Goal: Task Accomplishment & Management: Use online tool/utility

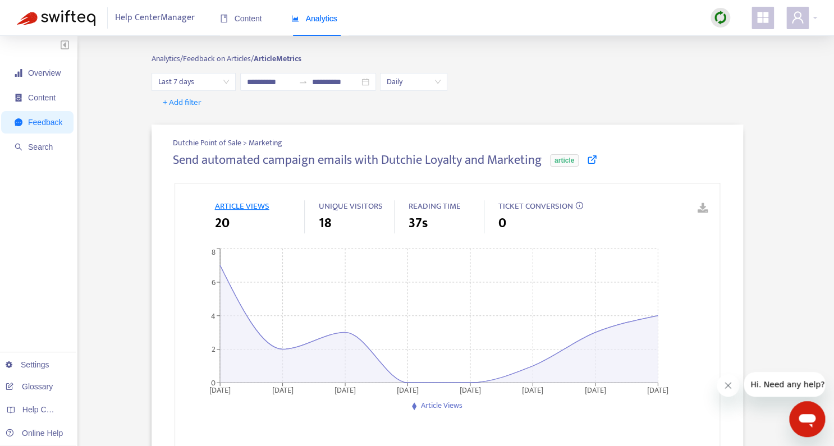
click at [315, 20] on span "Analytics" at bounding box center [314, 18] width 46 height 9
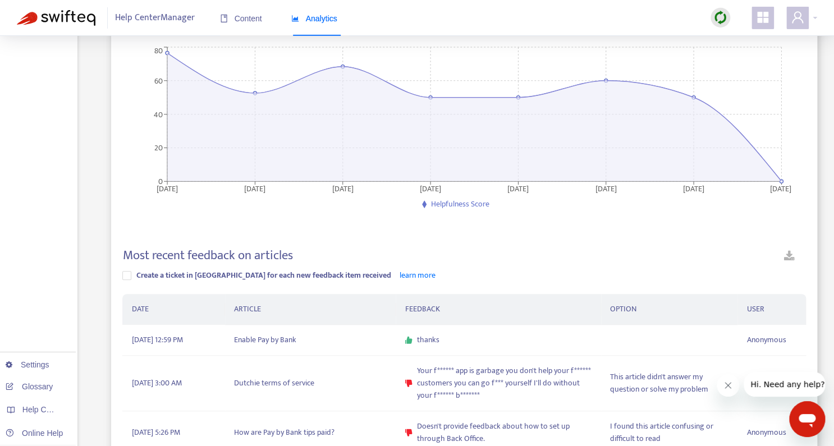
scroll to position [122, 0]
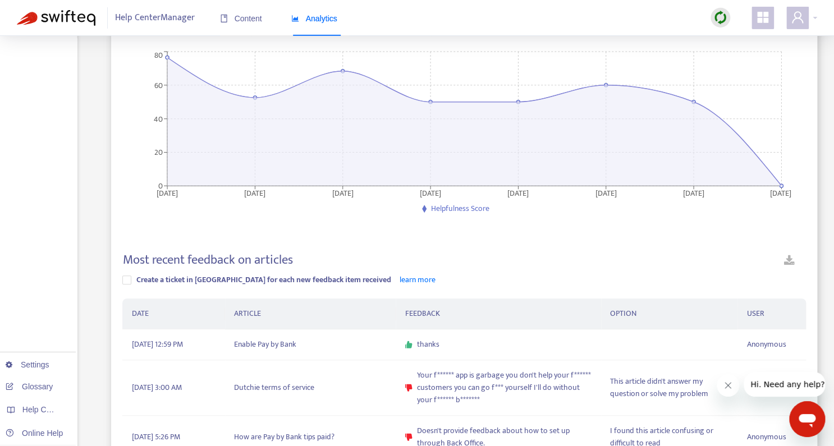
click at [84, 19] on img at bounding box center [56, 18] width 79 height 16
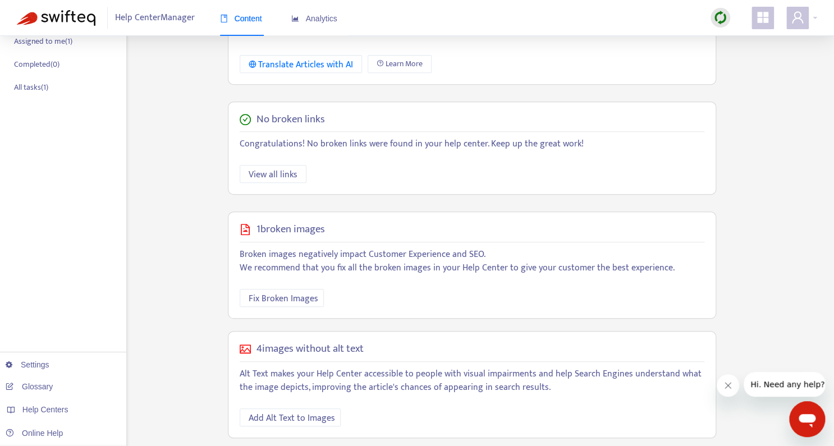
scroll to position [263, 0]
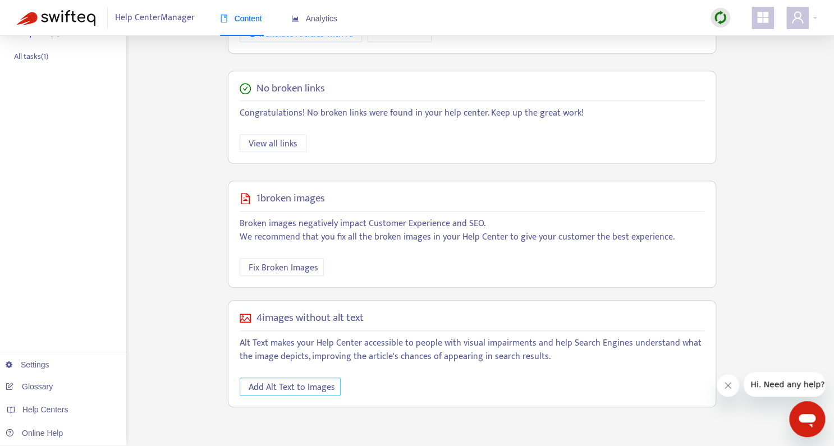
click at [317, 390] on span "Add Alt Text to Images" at bounding box center [292, 387] width 86 height 14
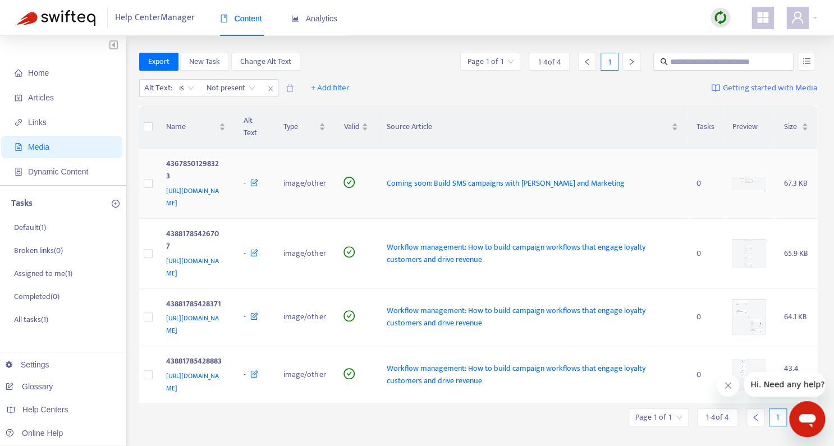
click at [755, 176] on img at bounding box center [749, 184] width 34 height 16
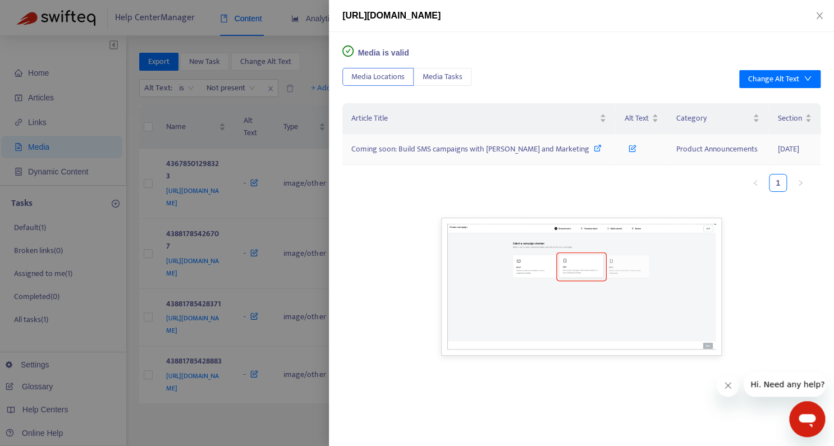
click at [629, 149] on icon at bounding box center [633, 146] width 8 height 12
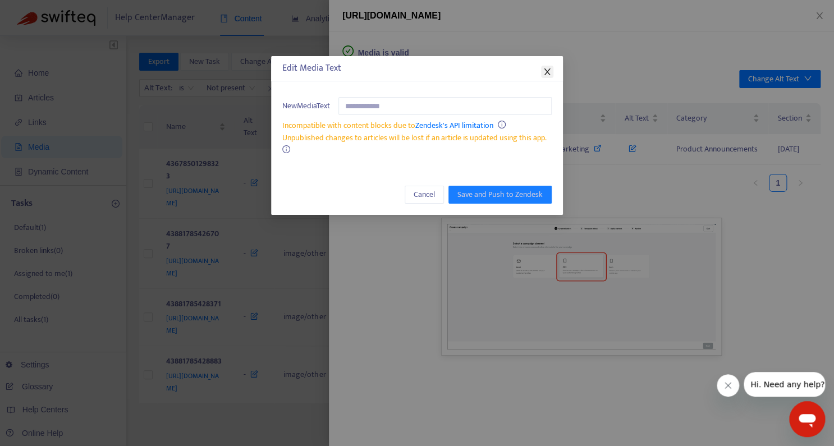
click at [543, 68] on icon "close" at bounding box center [547, 71] width 9 height 9
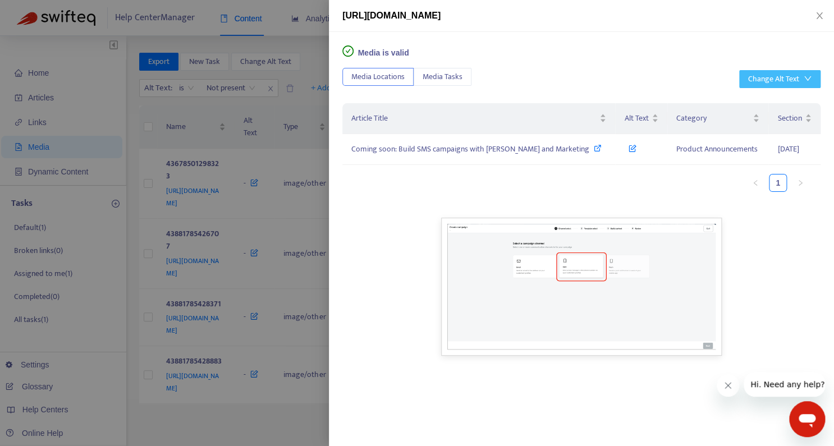
click at [785, 78] on div "Change Alt Text" at bounding box center [773, 79] width 51 height 12
click at [765, 122] on span "Generate with AI" at bounding box center [779, 119] width 63 height 12
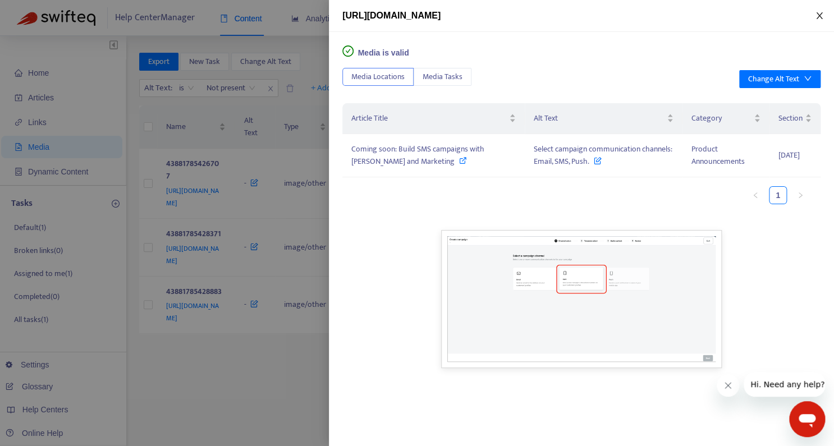
click at [824, 18] on icon "close" at bounding box center [819, 15] width 9 height 9
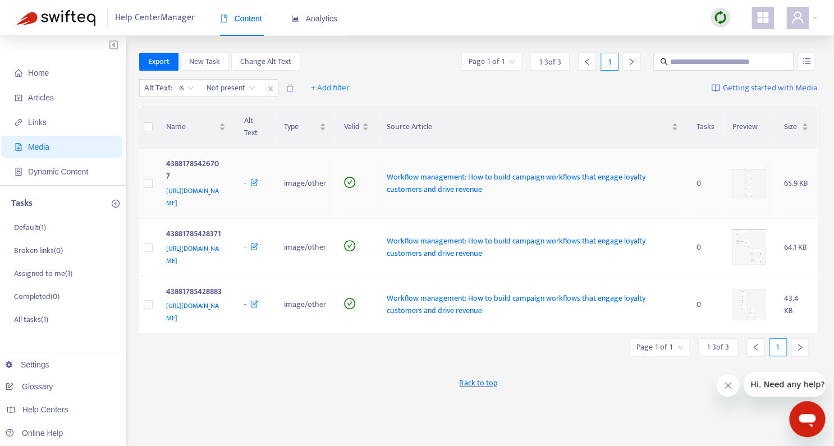
click at [746, 178] on img at bounding box center [749, 183] width 34 height 29
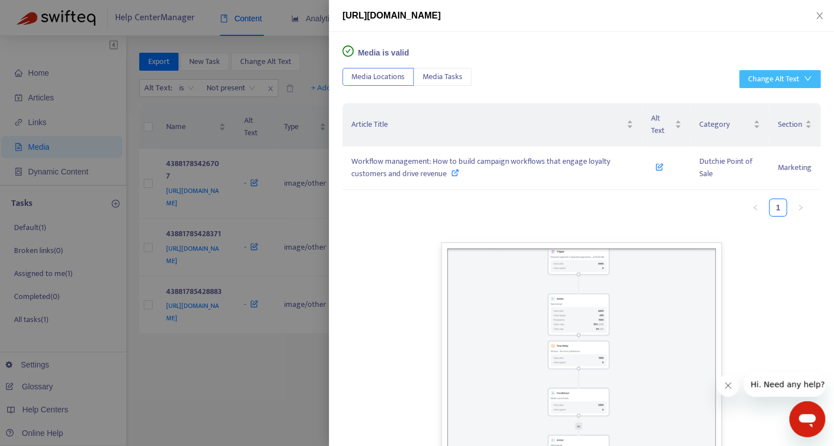
click at [756, 72] on button "Change Alt Text" at bounding box center [779, 79] width 81 height 18
click at [758, 113] on span "Generate with AI" at bounding box center [779, 119] width 63 height 12
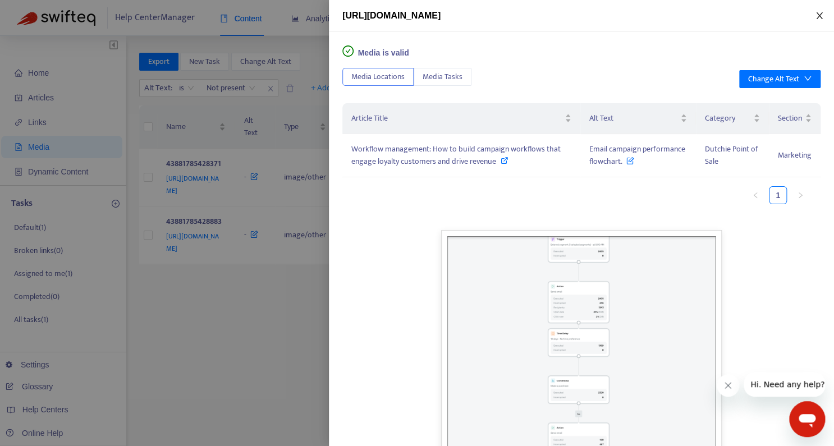
click at [819, 15] on icon "close" at bounding box center [819, 15] width 9 height 9
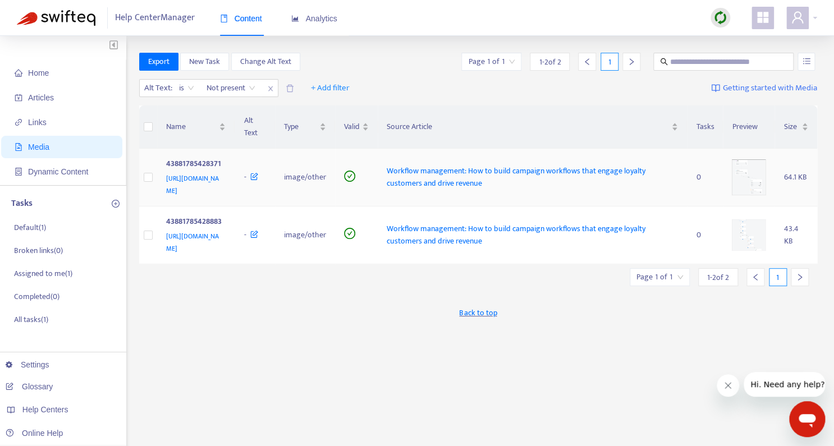
click at [759, 162] on img at bounding box center [749, 177] width 34 height 36
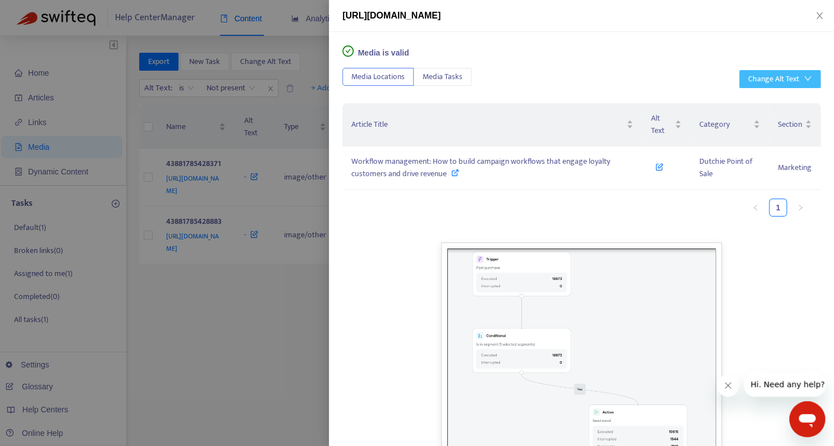
click at [774, 81] on div "Change Alt Text" at bounding box center [773, 79] width 51 height 12
click at [770, 115] on span "Generate with AI" at bounding box center [779, 119] width 63 height 12
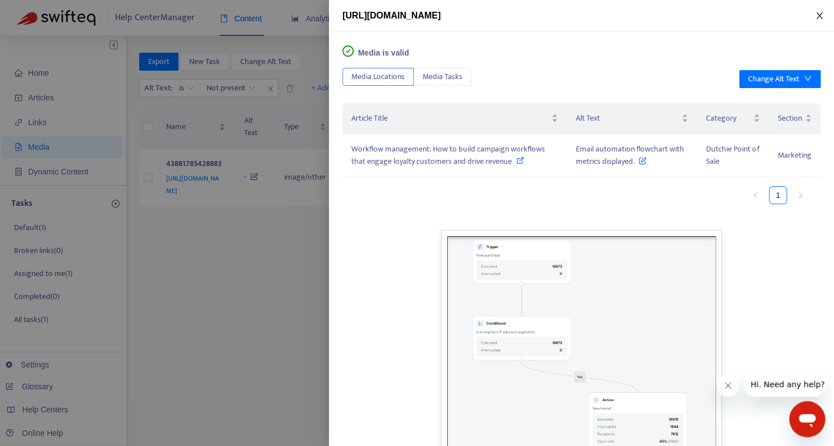
click at [822, 17] on icon "close" at bounding box center [819, 15] width 6 height 7
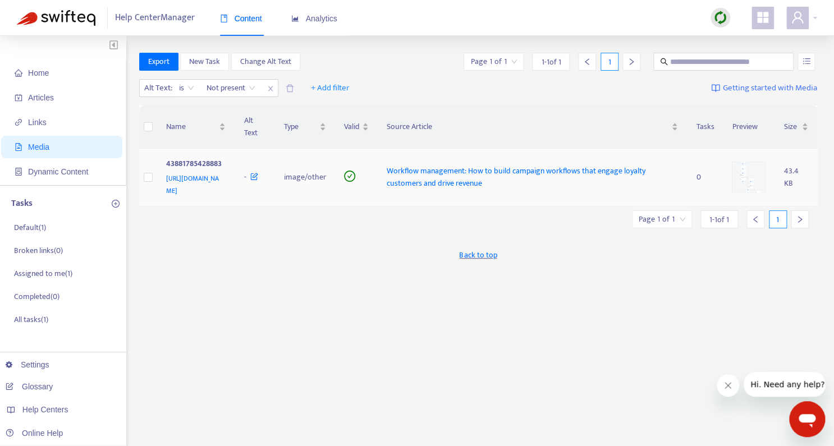
click at [755, 168] on img at bounding box center [749, 177] width 34 height 31
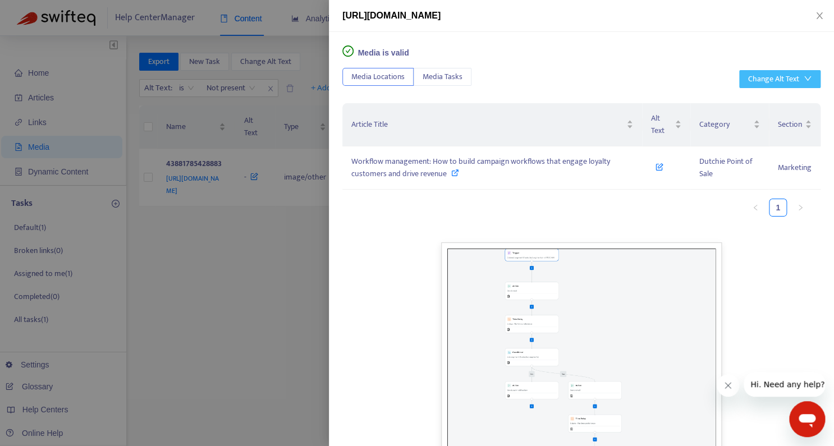
click at [783, 74] on div "Change Alt Text" at bounding box center [773, 79] width 51 height 12
click at [765, 123] on span "Generate with AI" at bounding box center [779, 119] width 63 height 12
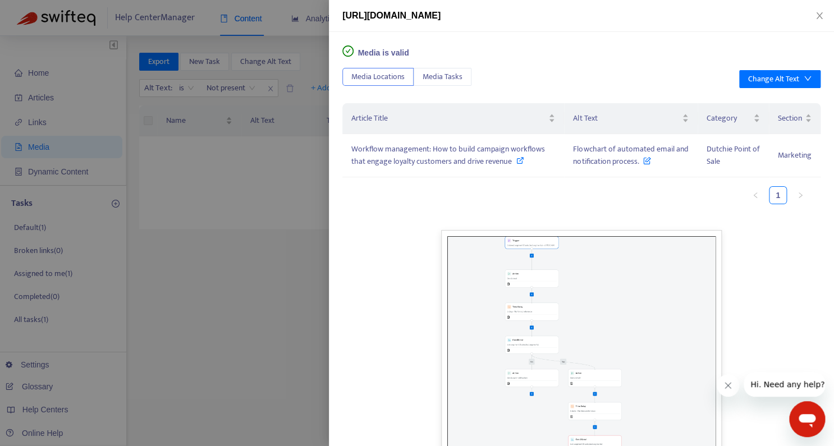
click at [317, 287] on div at bounding box center [417, 223] width 834 height 446
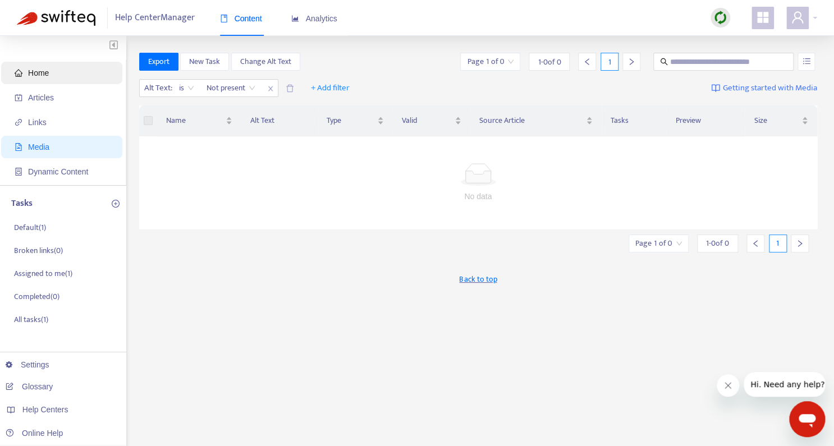
click at [29, 70] on span "Home" at bounding box center [38, 72] width 21 height 9
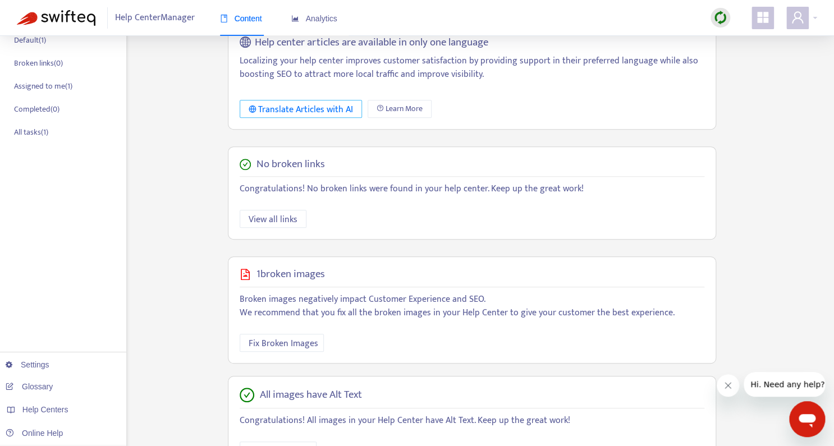
scroll to position [193, 0]
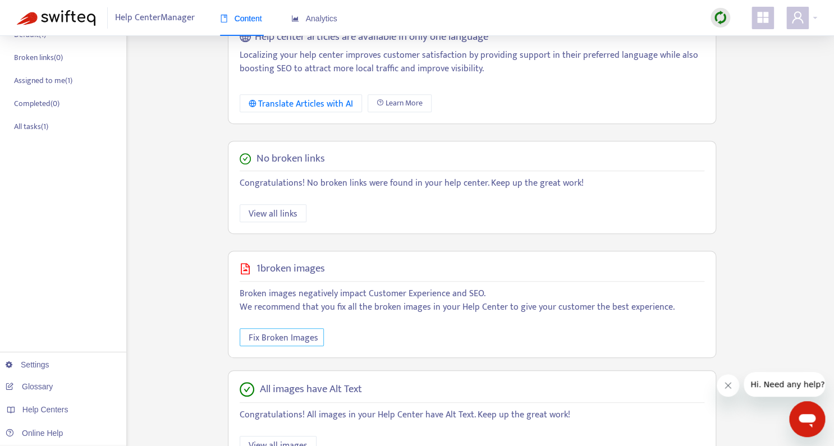
click at [278, 340] on span "Fix Broken Images" at bounding box center [284, 338] width 70 height 14
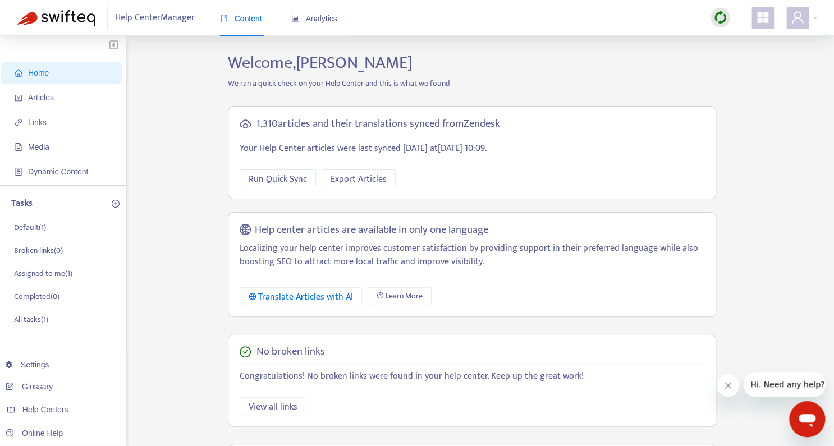
click at [817, 17] on div "Help Center Manager Content Analytics" at bounding box center [417, 18] width 834 height 36
click at [811, 17] on div at bounding box center [801, 18] width 31 height 22
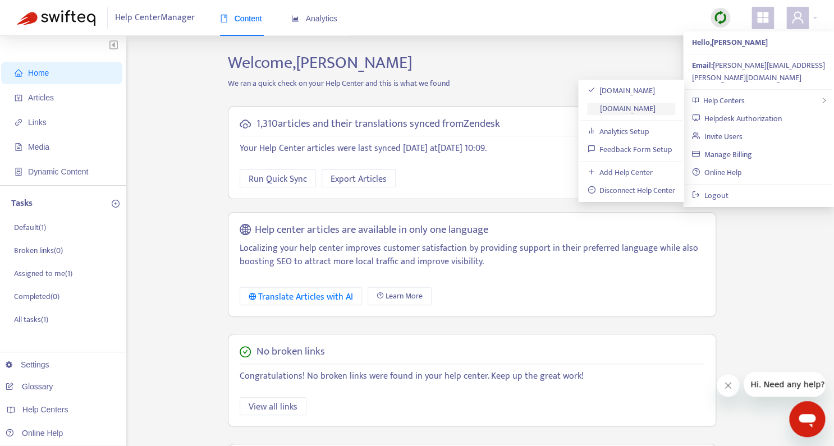
click at [649, 108] on link "[DOMAIN_NAME]" at bounding box center [621, 108] width 68 height 13
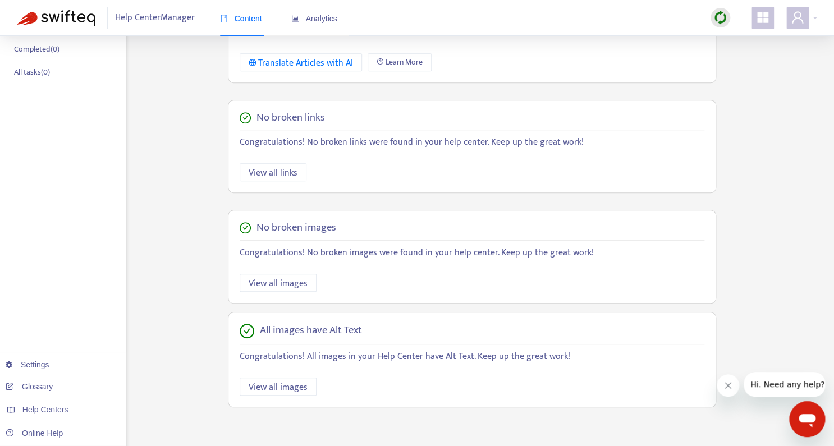
scroll to position [263, 0]
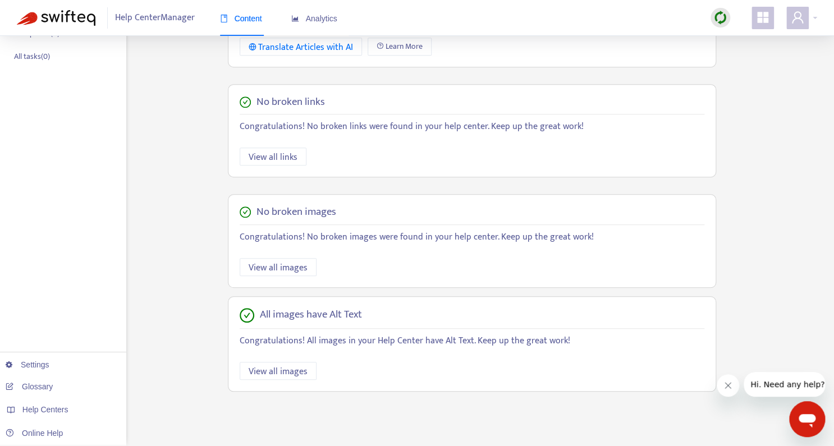
click at [722, 19] on img at bounding box center [720, 18] width 14 height 14
click at [737, 41] on link "Quick Sync" at bounding box center [743, 40] width 48 height 13
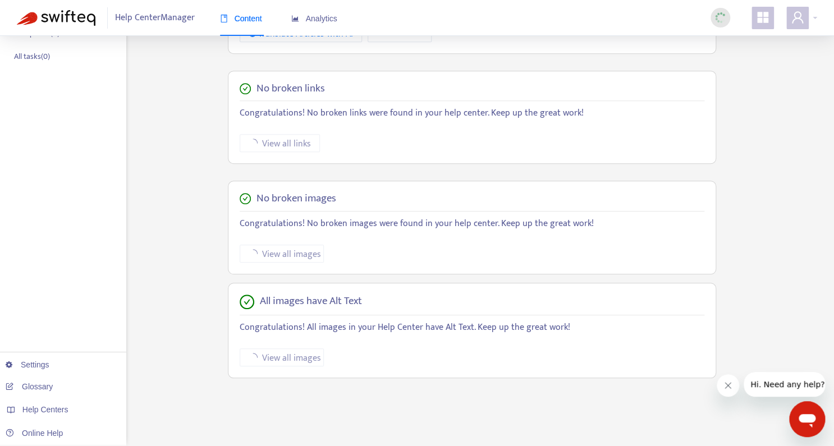
click at [737, 41] on div "Home Articles Links Media Dynamic Content Tasks Default ( 0 ) Broken links ( 0 …" at bounding box center [417, 118] width 800 height 657
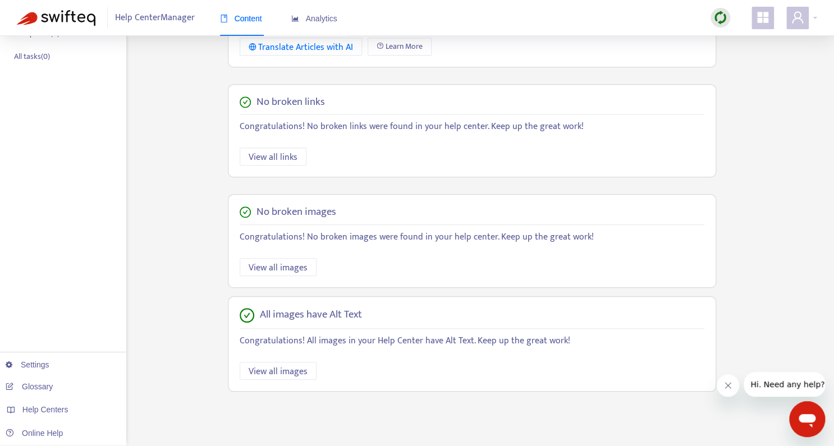
click at [817, 17] on div "Help Center Manager Content Analytics" at bounding box center [417, 18] width 834 height 36
click at [808, 17] on span at bounding box center [797, 18] width 22 height 22
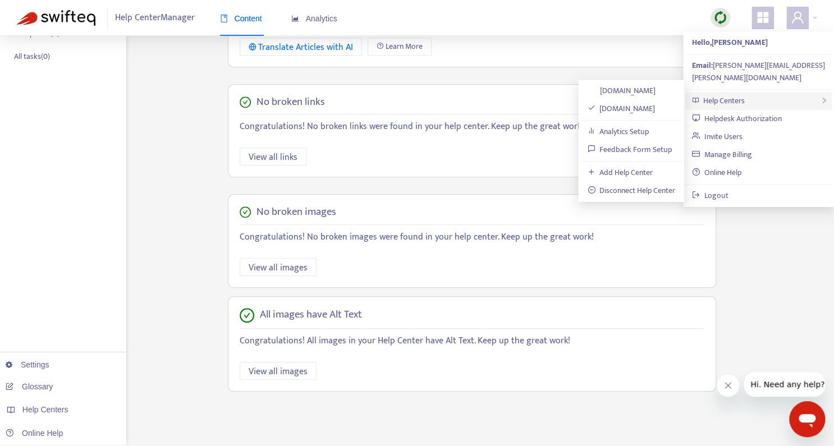
click at [740, 94] on span "Help Centers" at bounding box center [724, 100] width 42 height 13
click at [655, 87] on link "[DOMAIN_NAME]" at bounding box center [621, 90] width 68 height 13
